Goal: Task Accomplishment & Management: Manage account settings

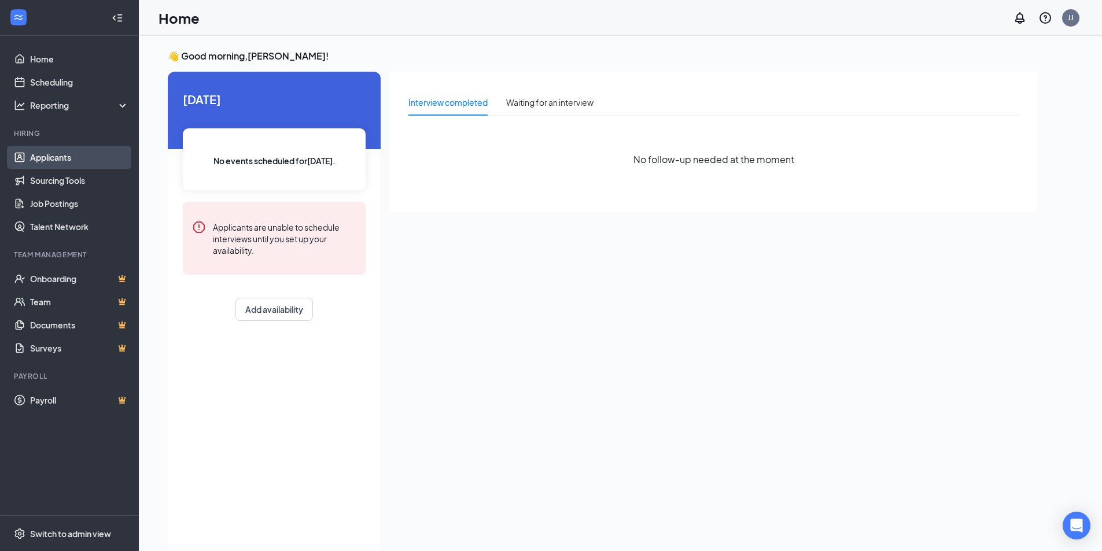
click at [46, 156] on link "Applicants" at bounding box center [79, 157] width 99 height 23
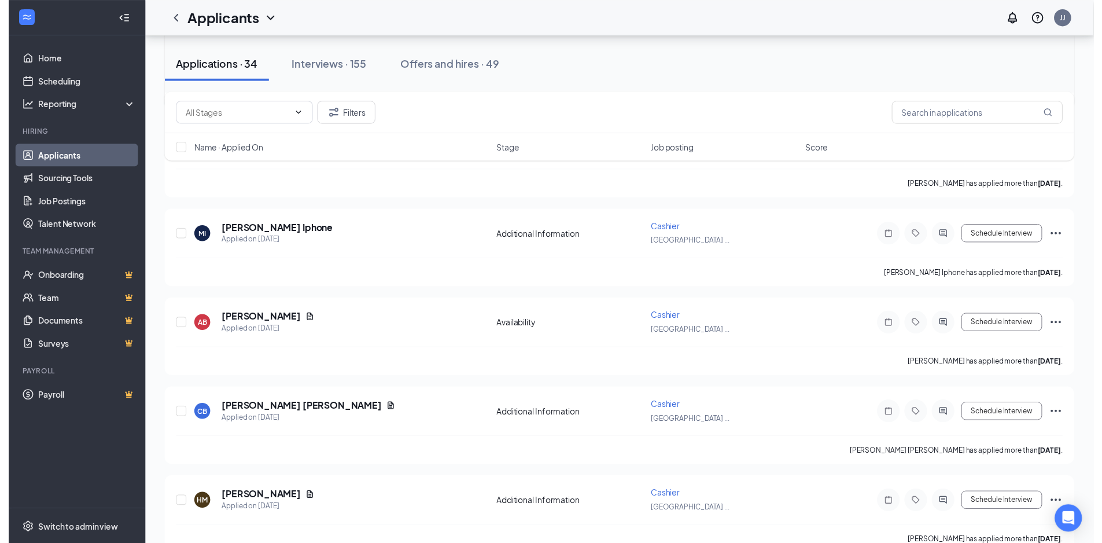
scroll to position [2083, 0]
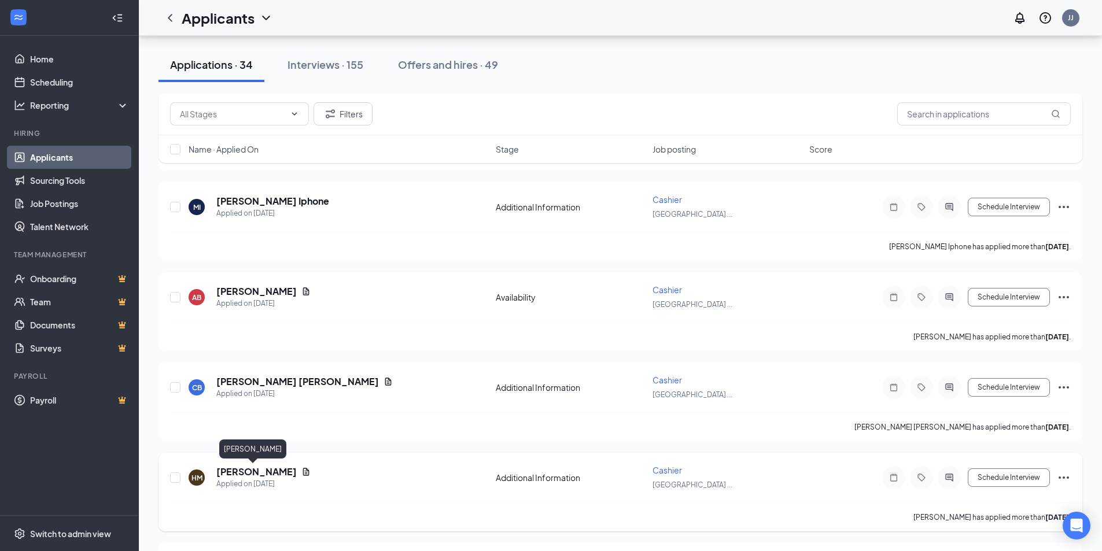
click at [256, 470] on h5 "[PERSON_NAME]" at bounding box center [256, 472] width 80 height 13
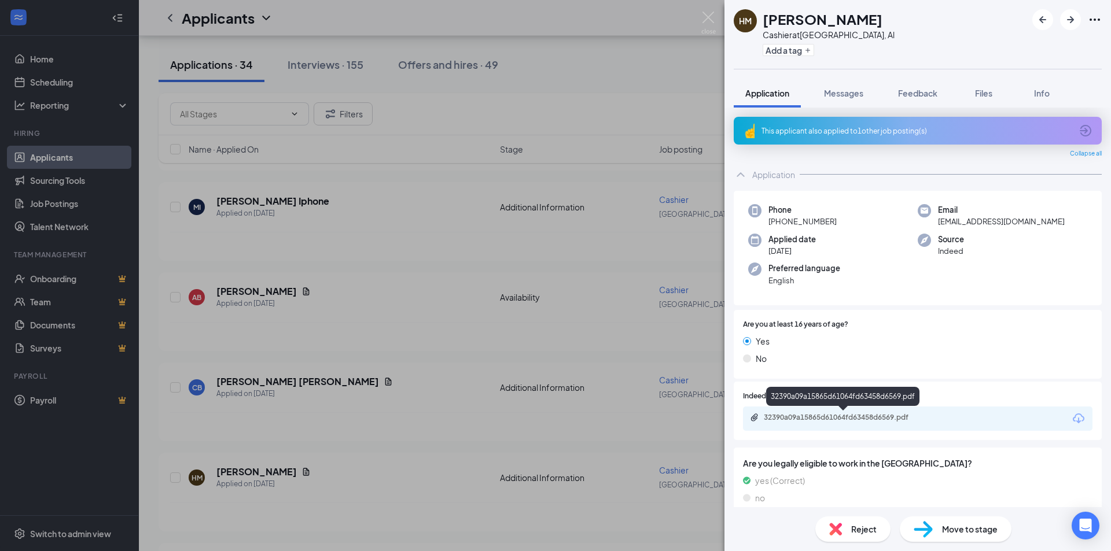
click at [880, 418] on div "32390a09a15865d61064fd63458d6569.pdf" at bounding box center [845, 417] width 162 height 9
click at [945, 536] on div "Move to stage" at bounding box center [956, 529] width 112 height 25
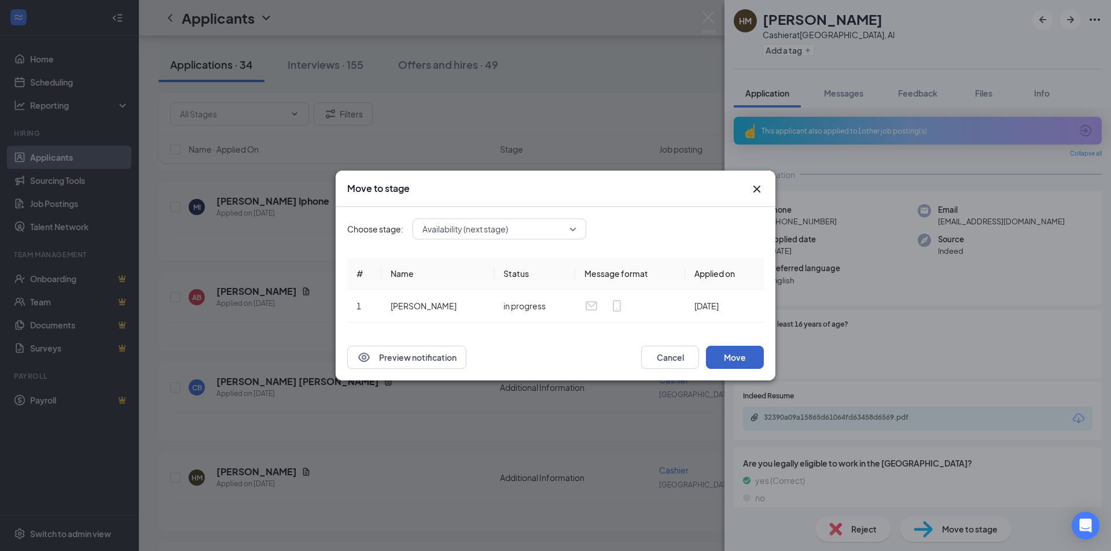
click at [735, 359] on button "Move" at bounding box center [735, 357] width 58 height 23
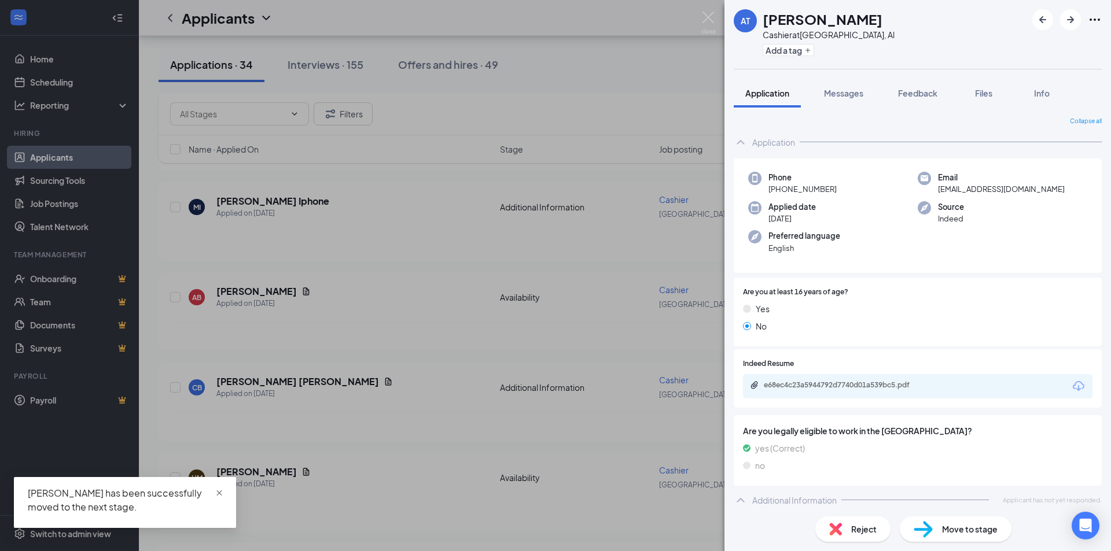
click at [218, 493] on span "close" at bounding box center [219, 493] width 8 height 8
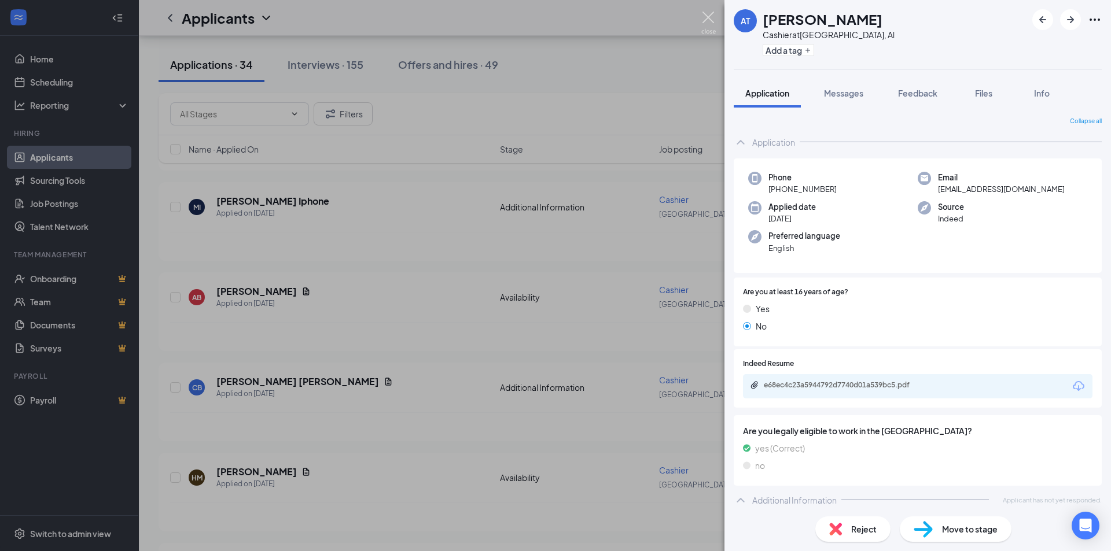
click at [710, 17] on img at bounding box center [708, 23] width 14 height 23
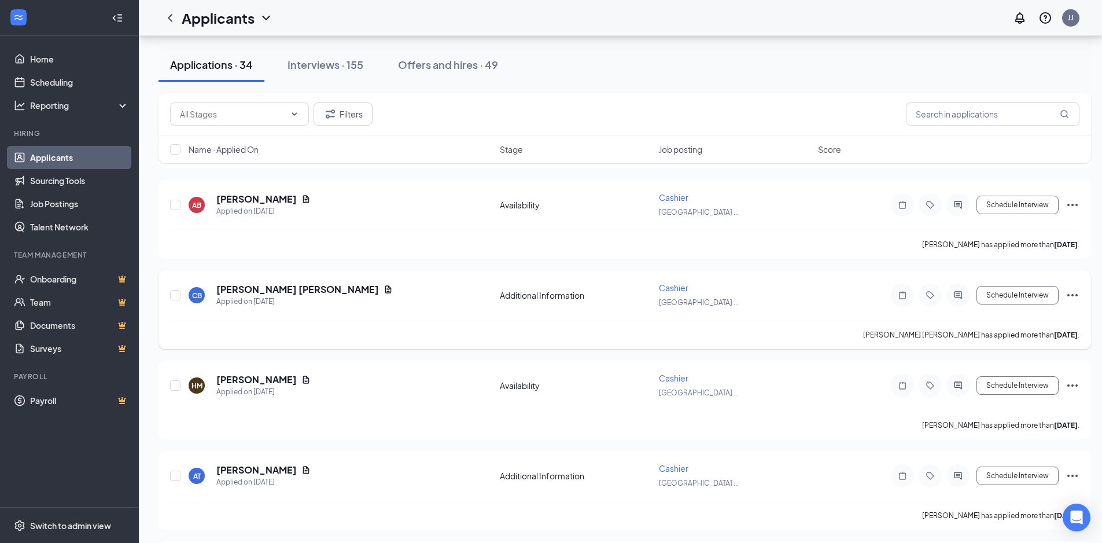
scroll to position [2229, 0]
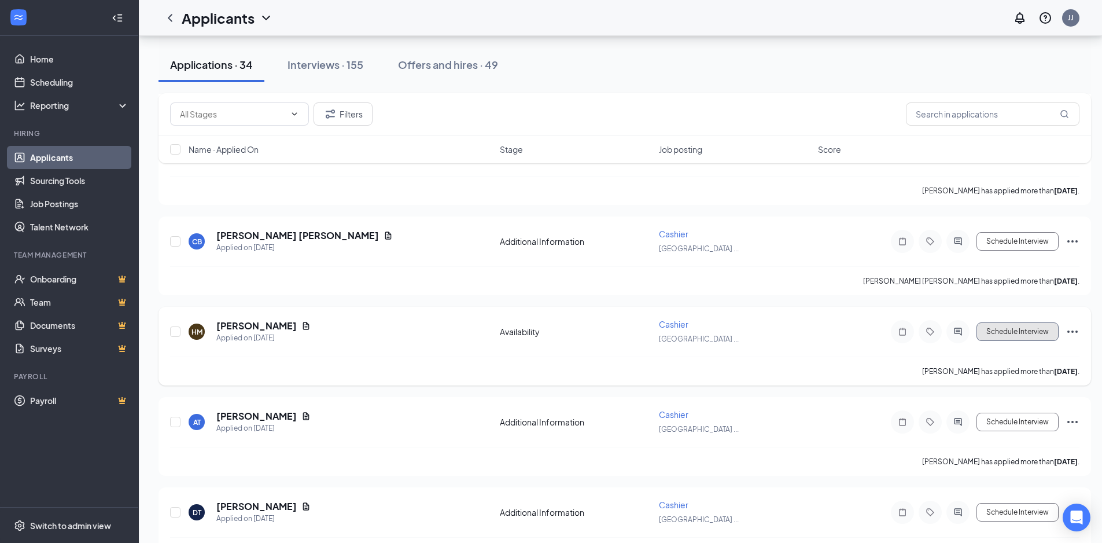
click at [1029, 332] on button "Schedule Interview" at bounding box center [1018, 331] width 82 height 19
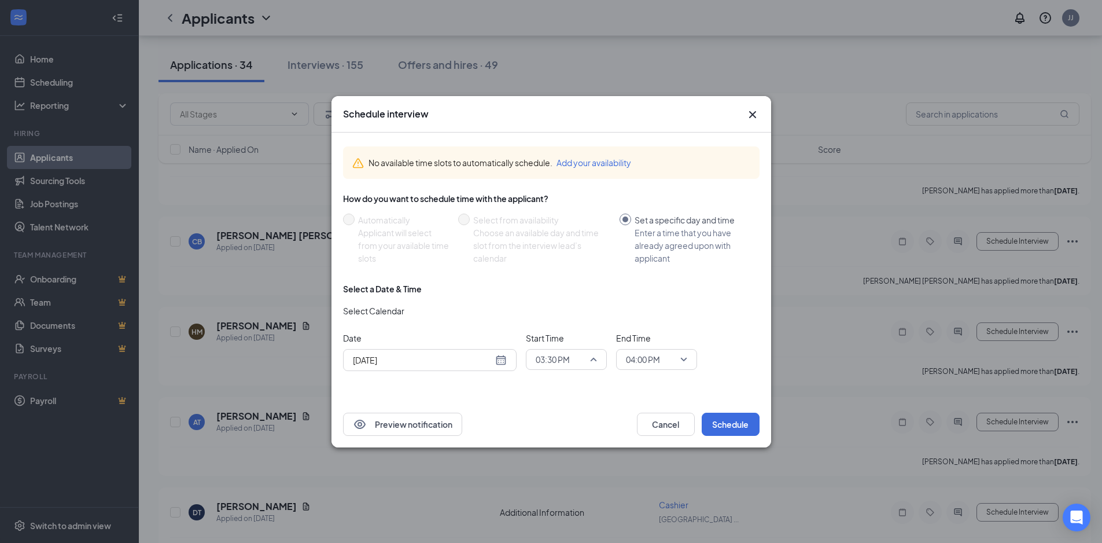
click at [595, 362] on span "03:30 PM" at bounding box center [566, 359] width 61 height 17
click at [569, 313] on span "04:00 PM" at bounding box center [552, 312] width 34 height 13
click at [686, 362] on span "04:00 PM" at bounding box center [656, 359] width 61 height 17
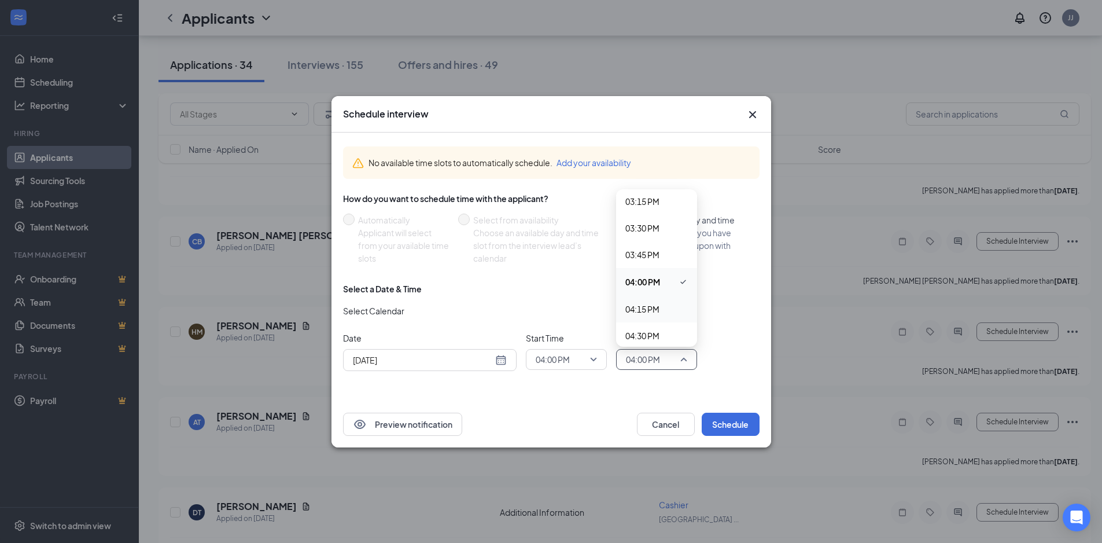
click at [649, 310] on span "04:15 PM" at bounding box center [642, 309] width 34 height 13
click at [733, 429] on button "Schedule" at bounding box center [731, 424] width 58 height 23
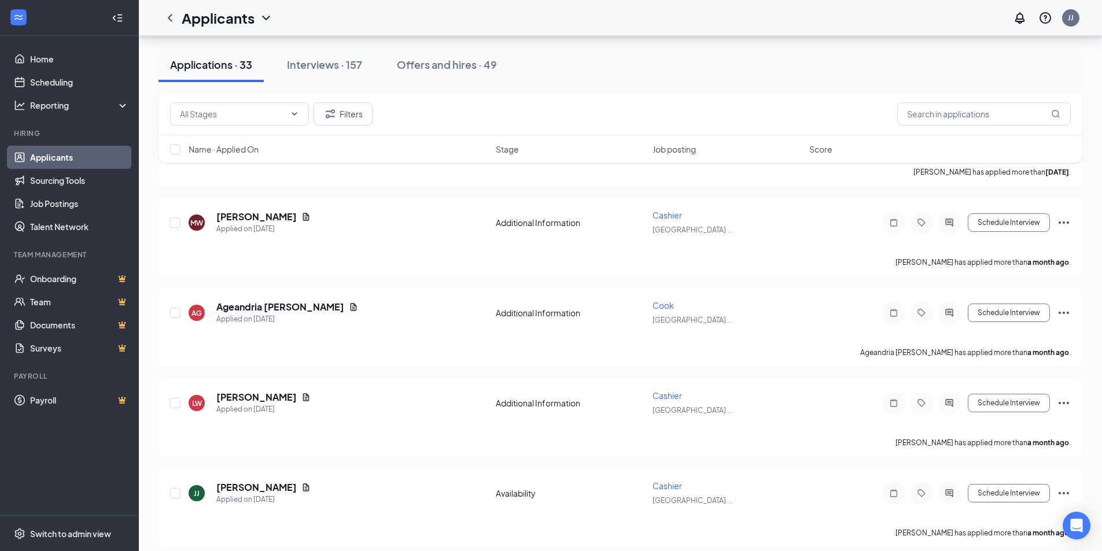
scroll to position [2709, 0]
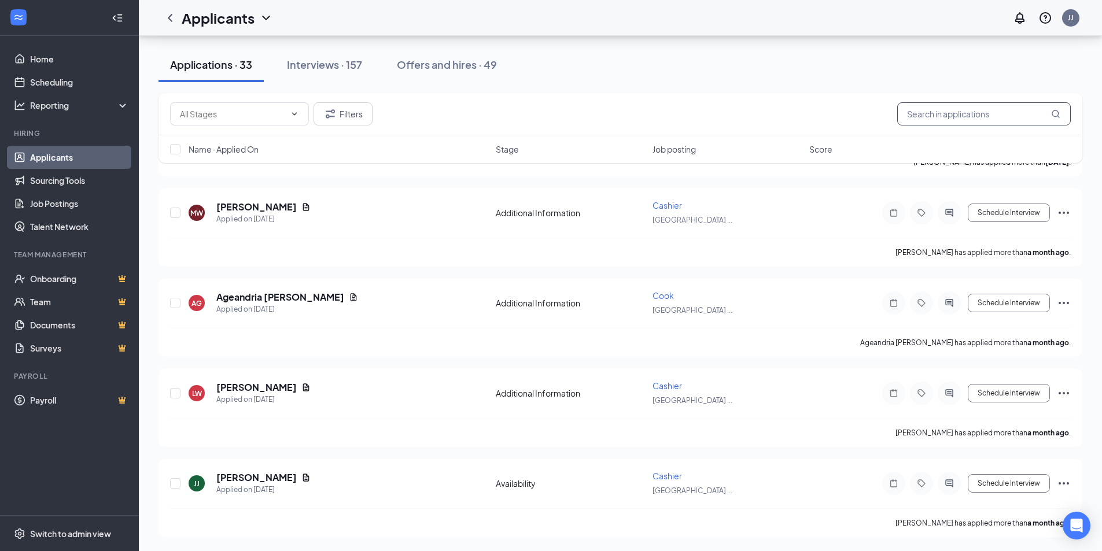
click at [990, 114] on input "text" at bounding box center [984, 113] width 174 height 23
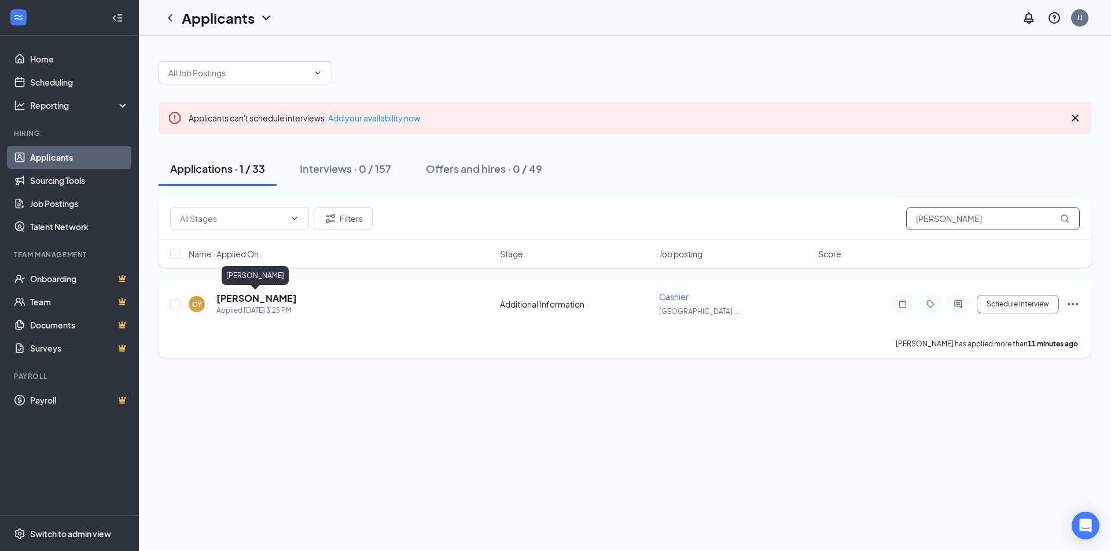
type input "[PERSON_NAME]"
click at [260, 299] on h5 "[PERSON_NAME]" at bounding box center [256, 298] width 80 height 13
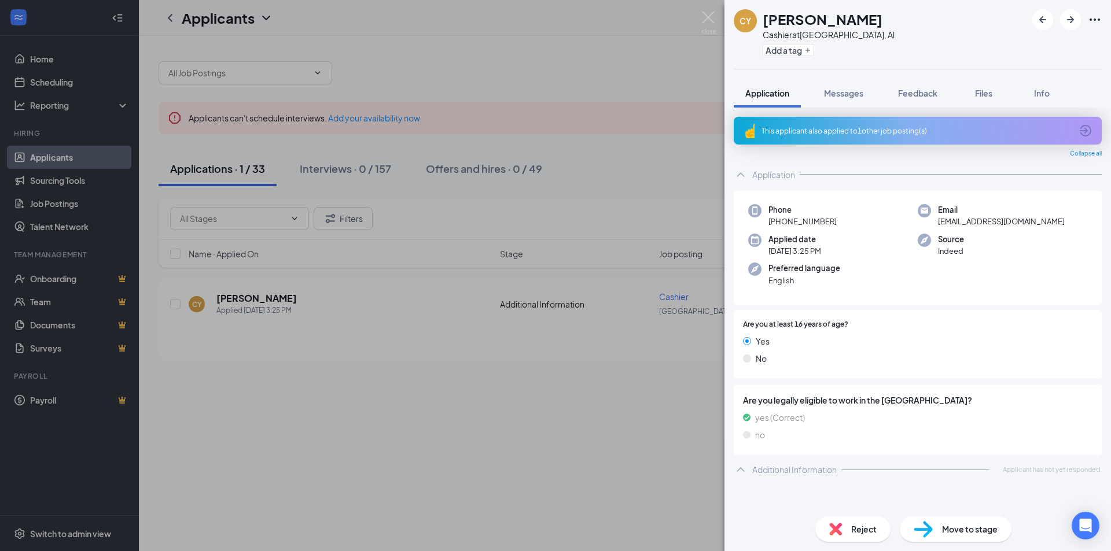
click at [876, 130] on div "This applicant also applied to 1 other job posting(s)" at bounding box center [916, 131] width 310 height 10
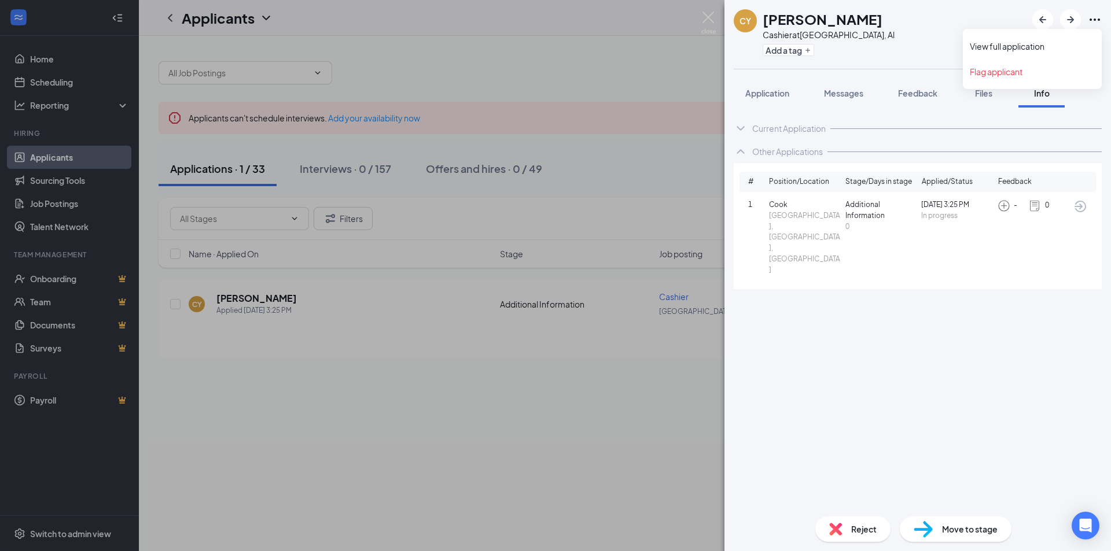
click at [1095, 22] on icon "Ellipses" at bounding box center [1095, 20] width 14 height 14
click at [899, 320] on div "Current Application Phone [PHONE_NUMBER] Email [EMAIL_ADDRESS][DOMAIN_NAME] App…" at bounding box center [917, 308] width 386 height 400
click at [643, 370] on div "[PERSON_NAME] at [GEOGRAPHIC_DATA], Al Add a tag Application Messages Feedback …" at bounding box center [555, 275] width 1111 height 551
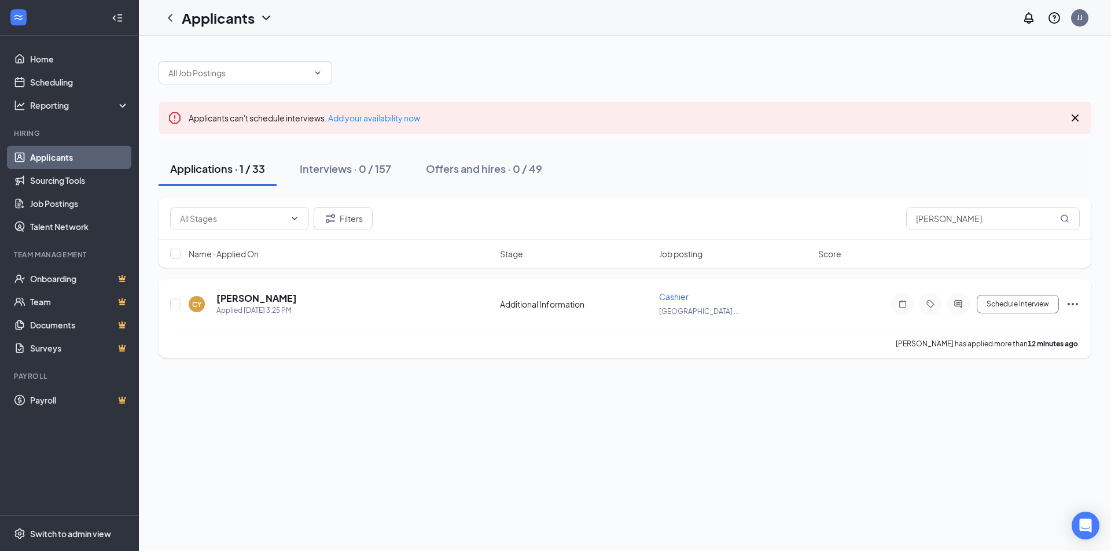
click at [676, 297] on span "Cashier" at bounding box center [674, 297] width 30 height 10
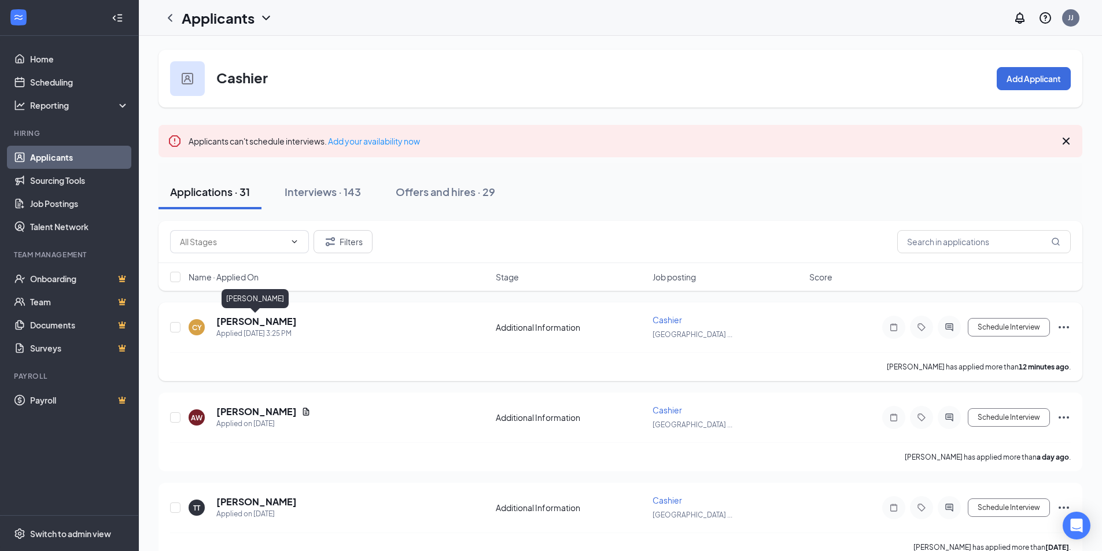
click at [270, 320] on h5 "[PERSON_NAME]" at bounding box center [256, 321] width 80 height 13
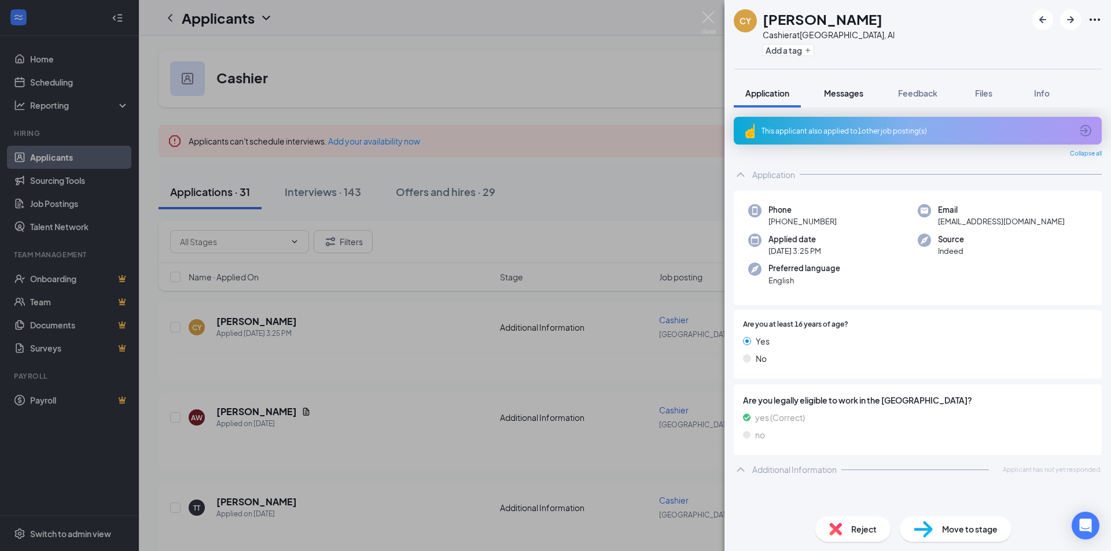
click at [842, 98] on span "Messages" at bounding box center [843, 93] width 39 height 10
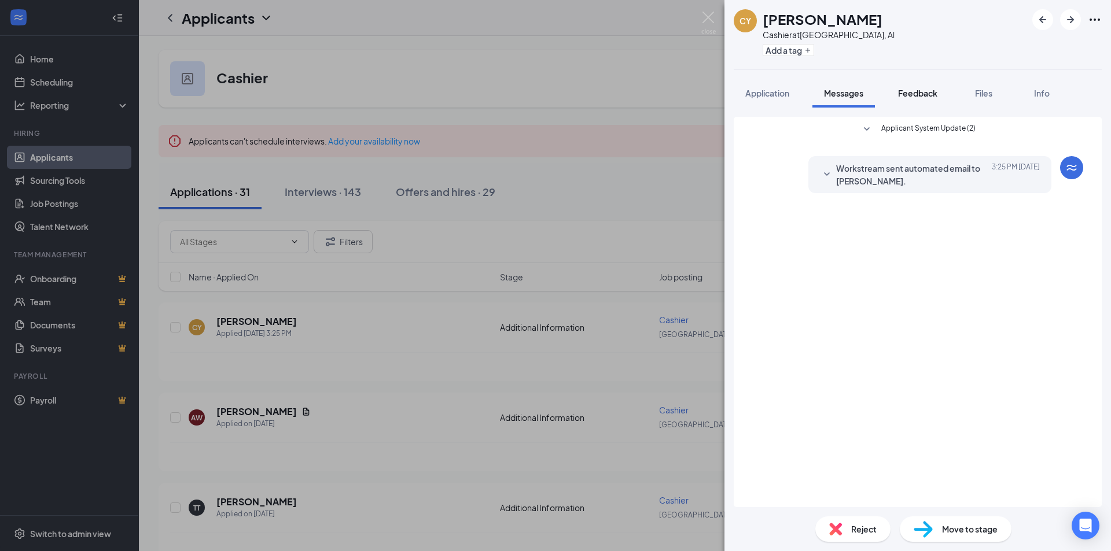
click at [928, 95] on span "Feedback" at bounding box center [917, 93] width 39 height 10
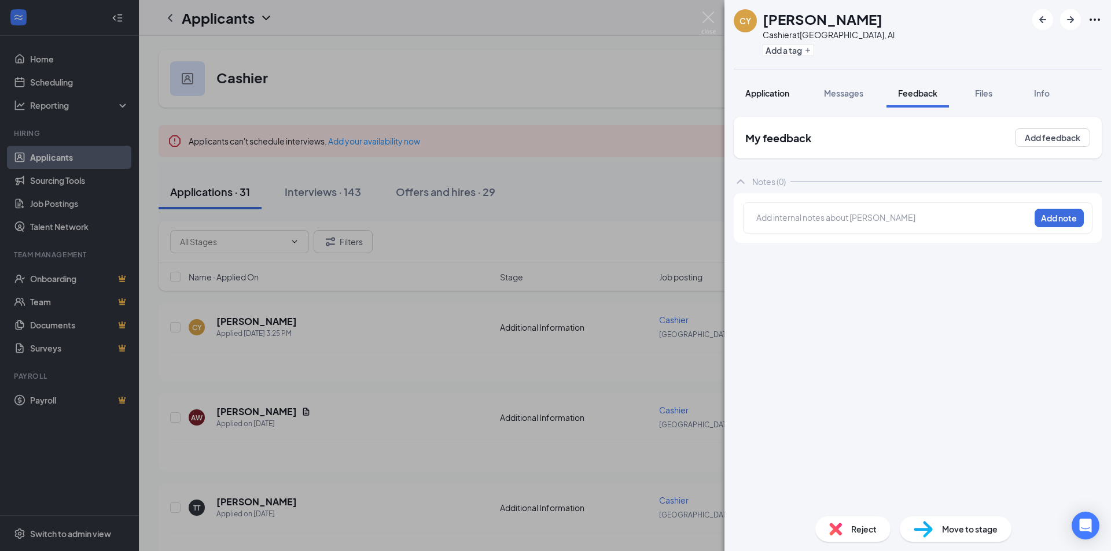
click at [771, 96] on span "Application" at bounding box center [767, 93] width 44 height 10
